Goal: Check status: Check status

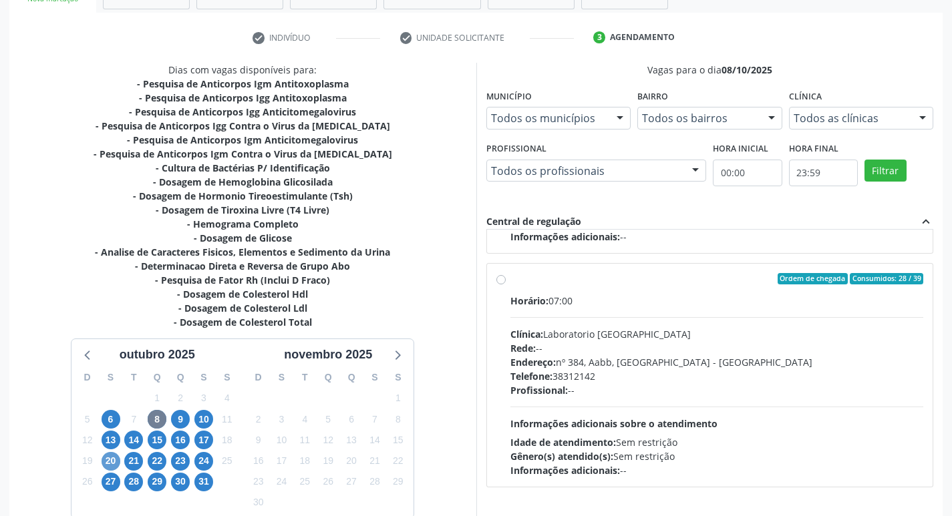
scroll to position [303, 0]
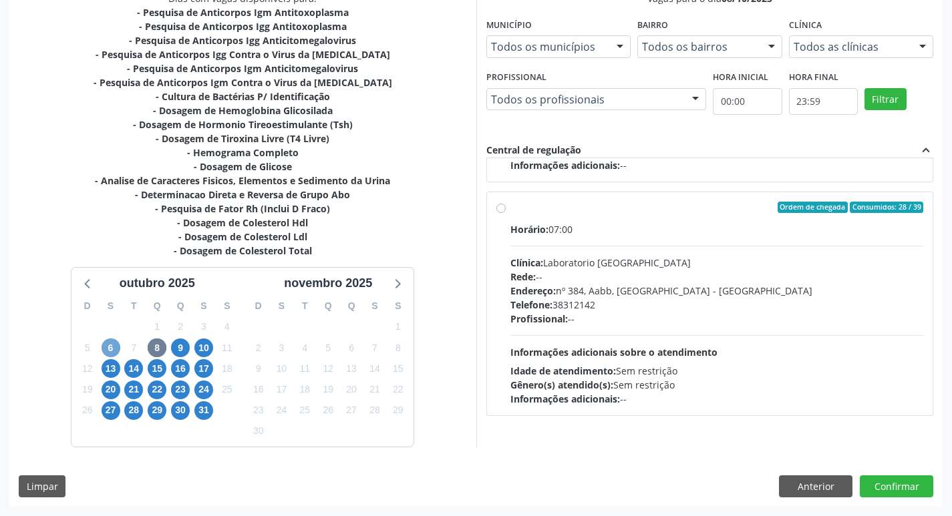
click at [111, 345] on span "6" at bounding box center [111, 348] width 19 height 19
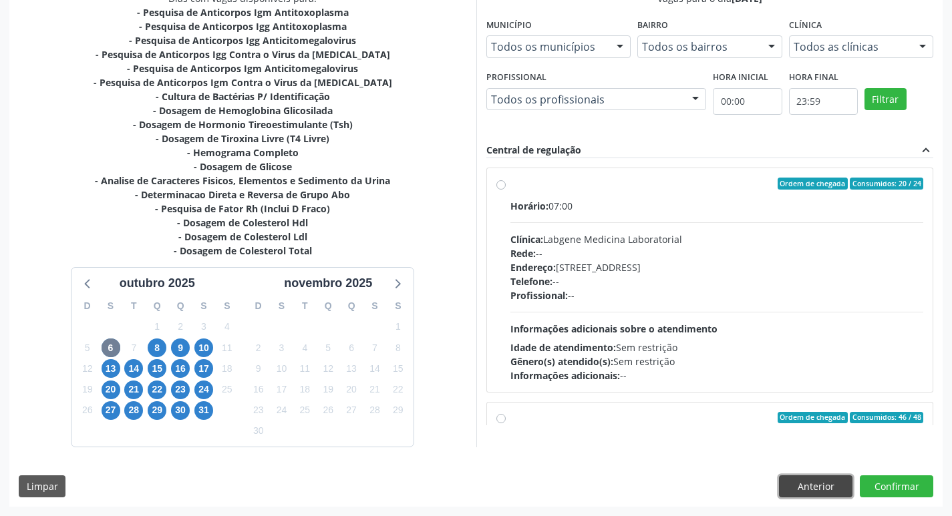
click at [821, 492] on button "Anterior" at bounding box center [815, 487] width 73 height 23
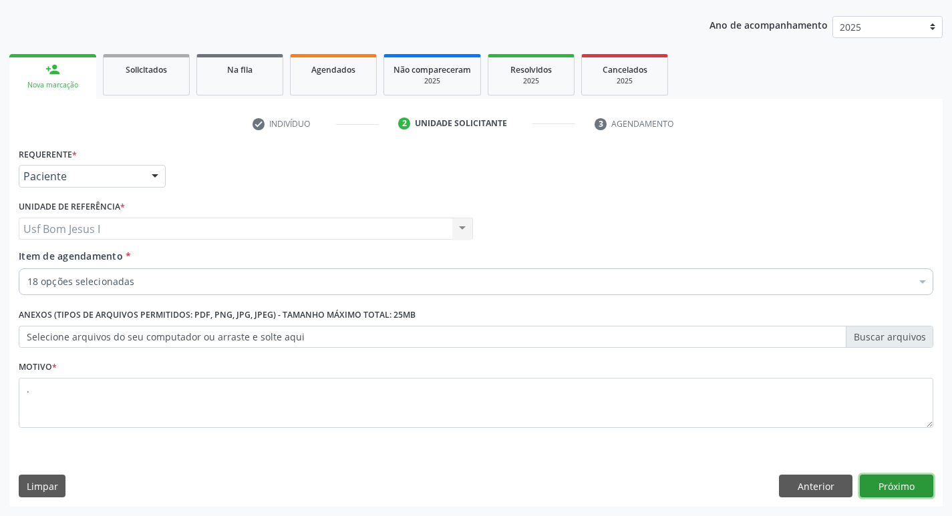
click at [910, 492] on button "Próximo" at bounding box center [896, 486] width 73 height 23
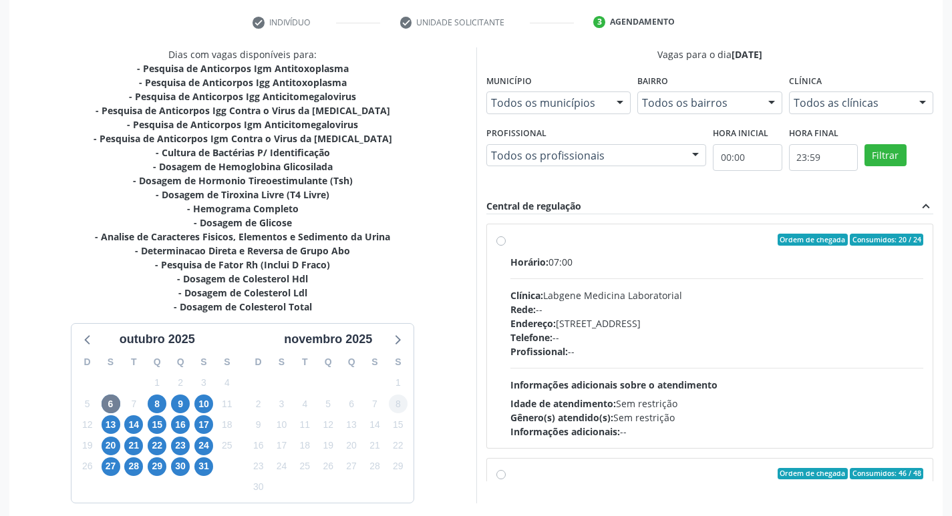
scroll to position [303, 0]
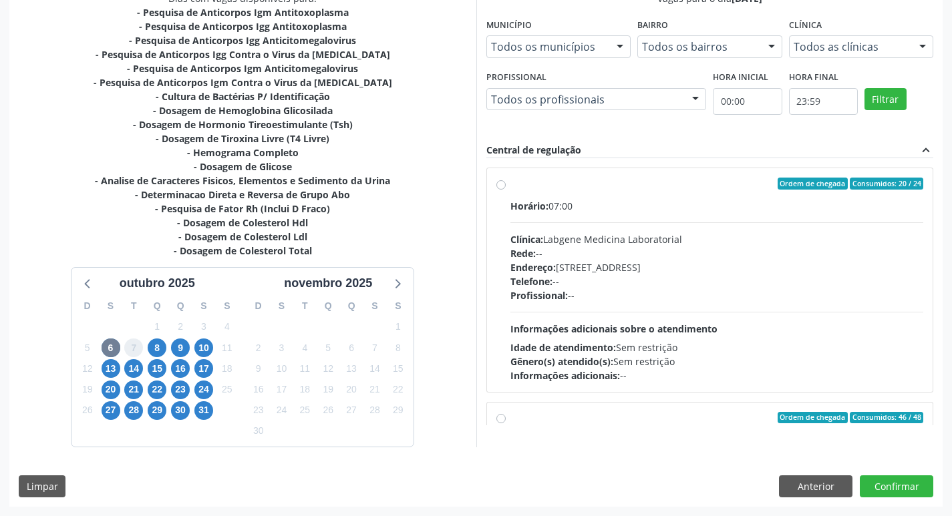
click at [132, 347] on span "7" at bounding box center [133, 348] width 19 height 19
click at [114, 341] on span "6" at bounding box center [111, 348] width 19 height 19
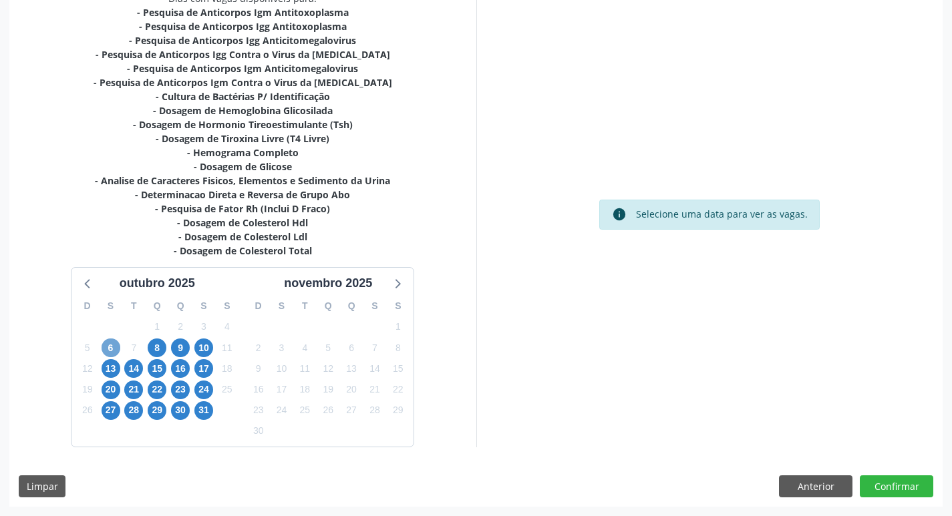
click at [109, 346] on span "6" at bounding box center [111, 348] width 19 height 19
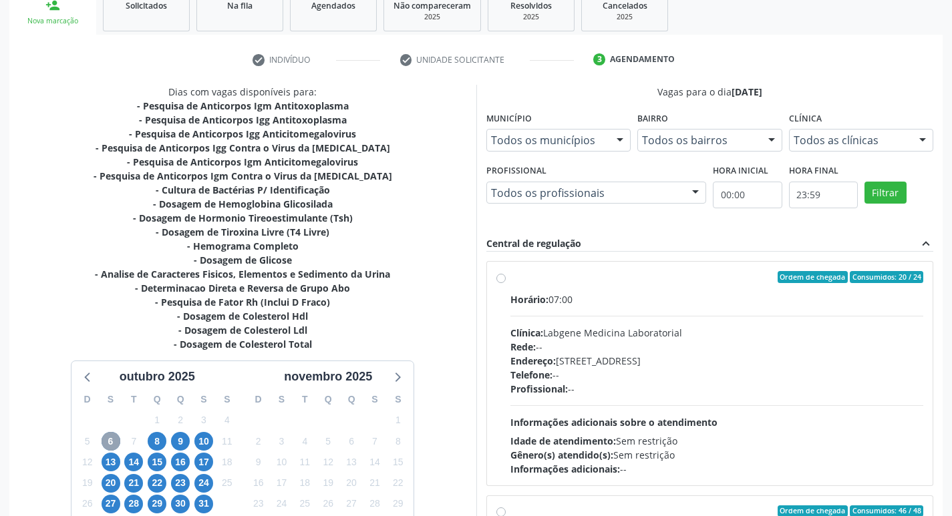
scroll to position [170, 0]
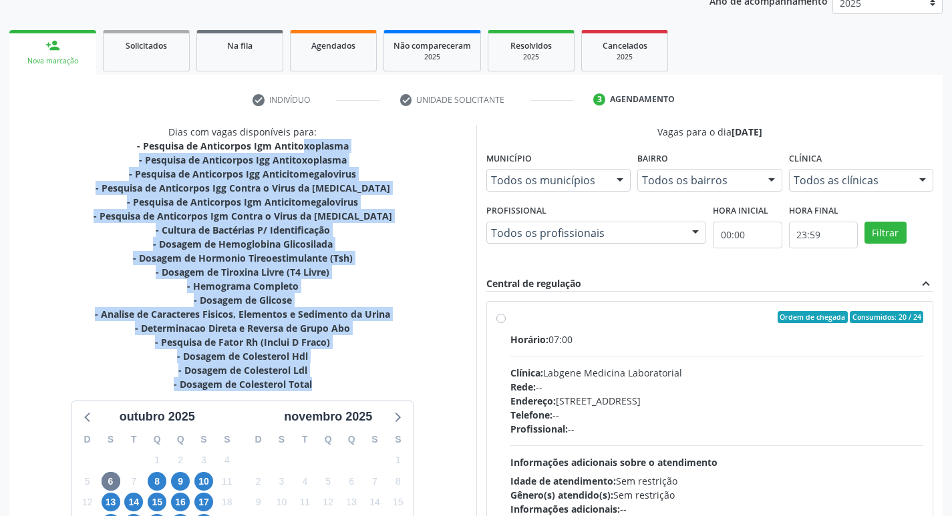
drag, startPoint x: 269, startPoint y: 142, endPoint x: 282, endPoint y: 384, distance: 242.2
click at [282, 384] on div "- Pesquisa de Anticorpos Igm Antitoxoplasma - Pesquisa de Anticorpos Igg Antito…" at bounding box center [243, 265] width 299 height 252
click at [390, 357] on div "- Dosagem de Colesterol Hdl" at bounding box center [243, 356] width 299 height 14
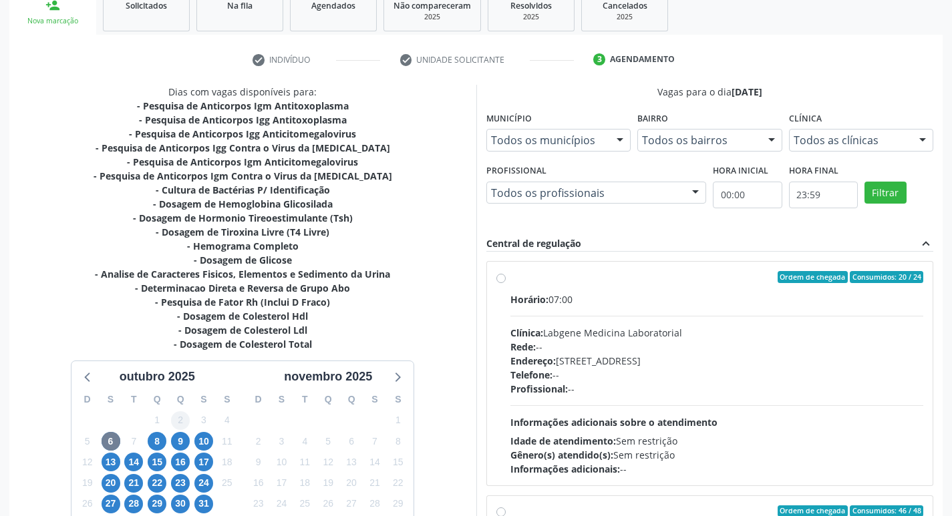
scroll to position [258, 0]
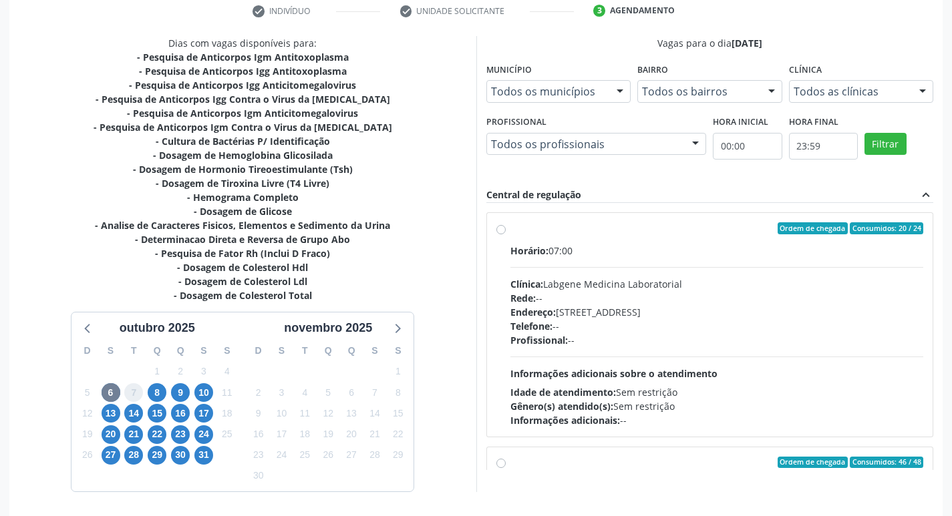
click at [137, 392] on span "7" at bounding box center [133, 392] width 19 height 19
